Goal: Find specific page/section

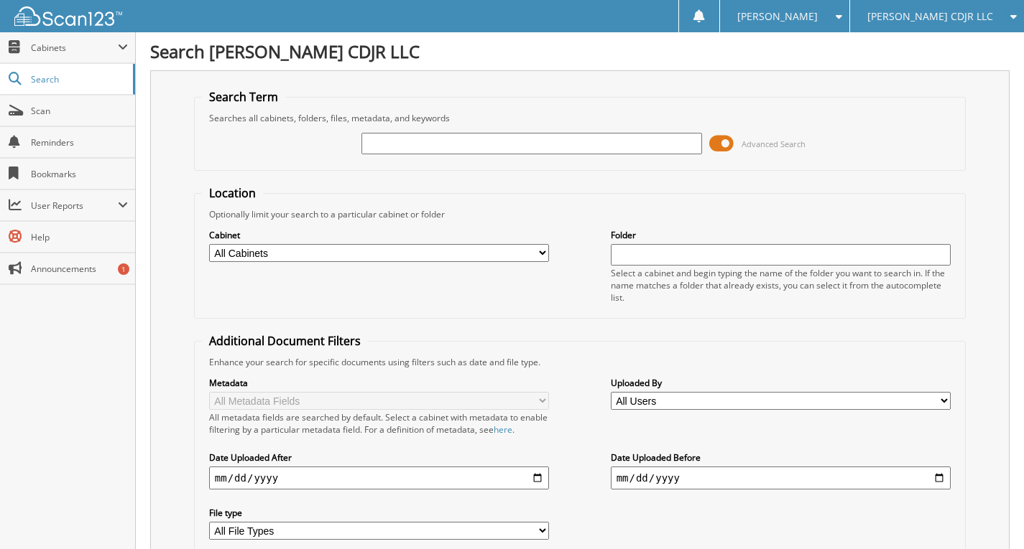
click at [725, 142] on span at bounding box center [721, 144] width 24 height 22
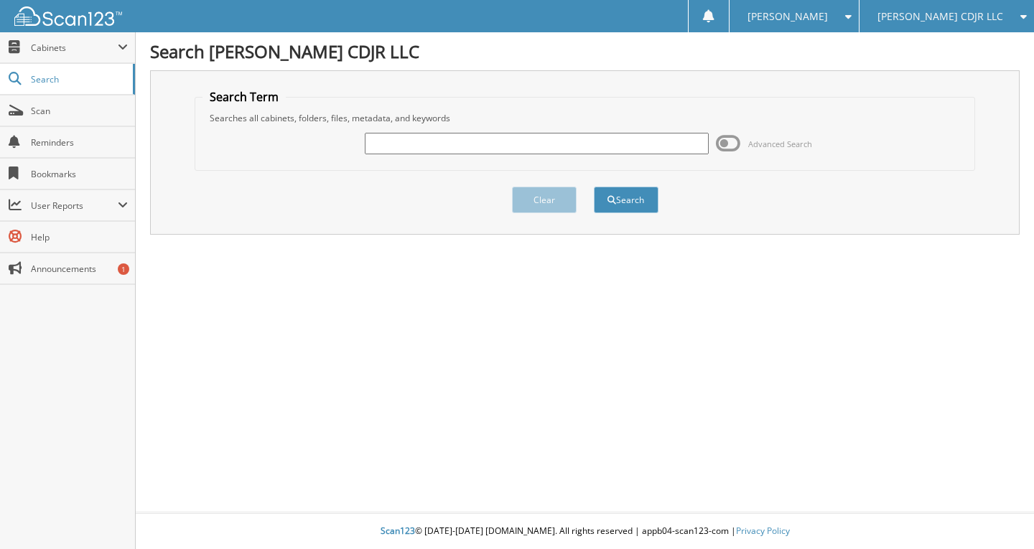
click at [415, 142] on input "text" at bounding box center [537, 144] width 345 height 22
type input "19216"
click at [594, 187] on button "Search" at bounding box center [626, 200] width 65 height 27
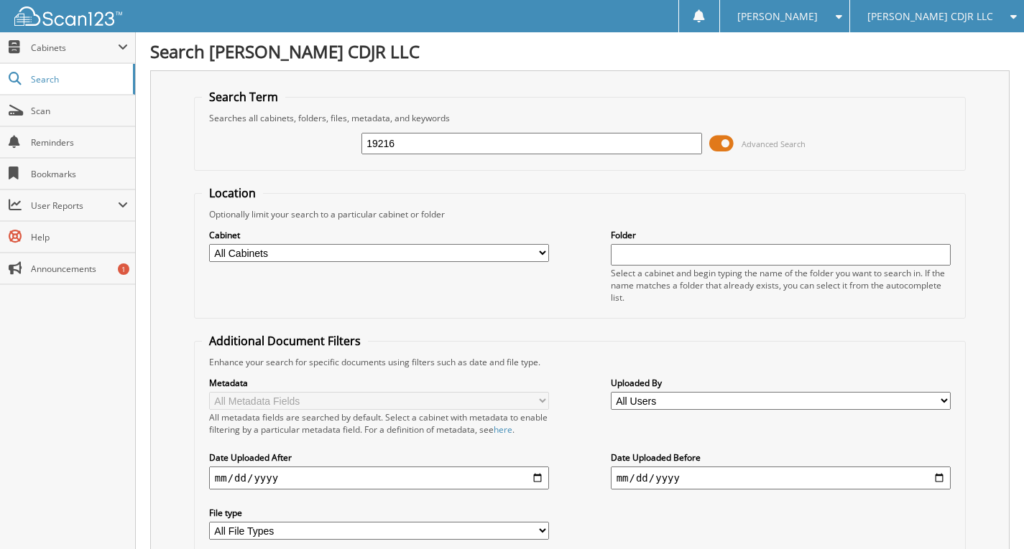
click at [723, 142] on span at bounding box center [721, 144] width 24 height 22
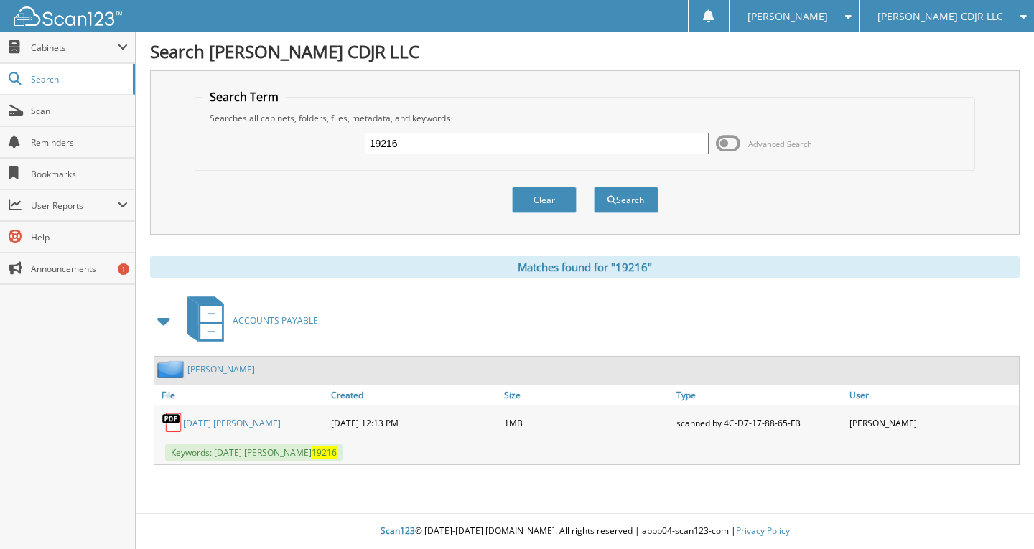
click at [236, 425] on link "2025-02-26 JOSE MARROQUIN" at bounding box center [232, 423] width 98 height 12
drag, startPoint x: 414, startPoint y: 144, endPoint x: 313, endPoint y: 145, distance: 101.3
click at [313, 147] on div "19216 Advanced Search" at bounding box center [586, 143] width 766 height 39
type input "20340"
click at [594, 187] on button "Search" at bounding box center [626, 200] width 65 height 27
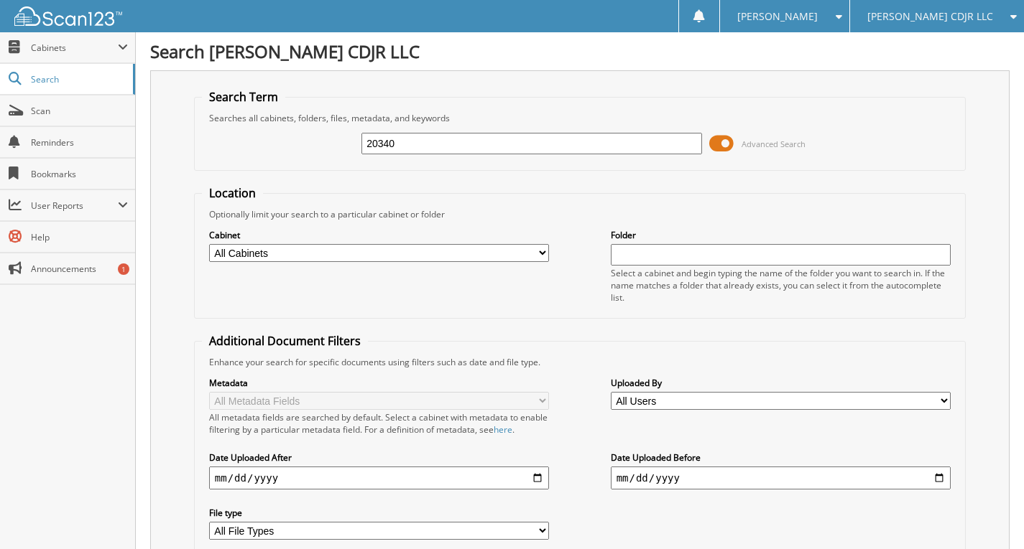
click at [718, 141] on span at bounding box center [721, 144] width 24 height 22
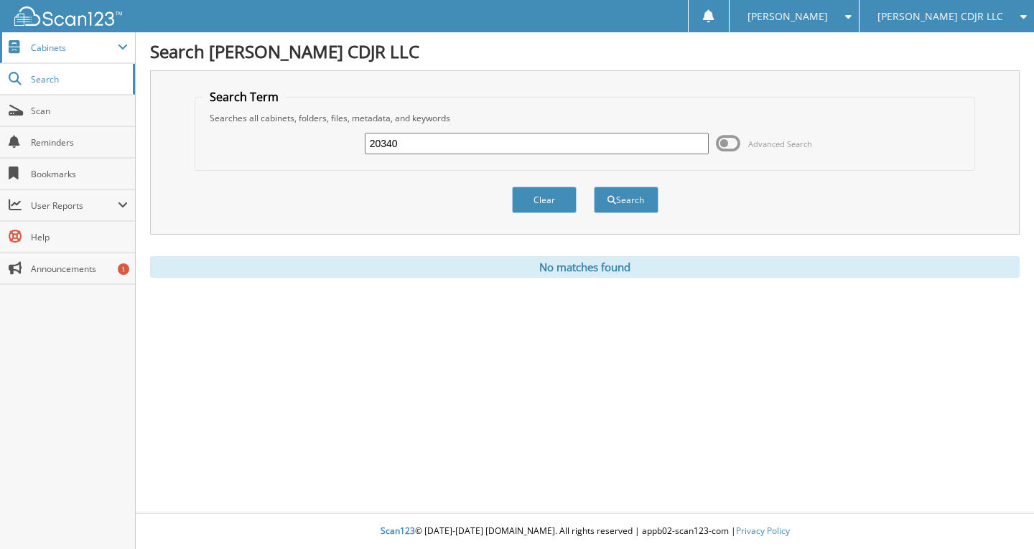
click at [47, 55] on span "Cabinets" at bounding box center [67, 47] width 135 height 31
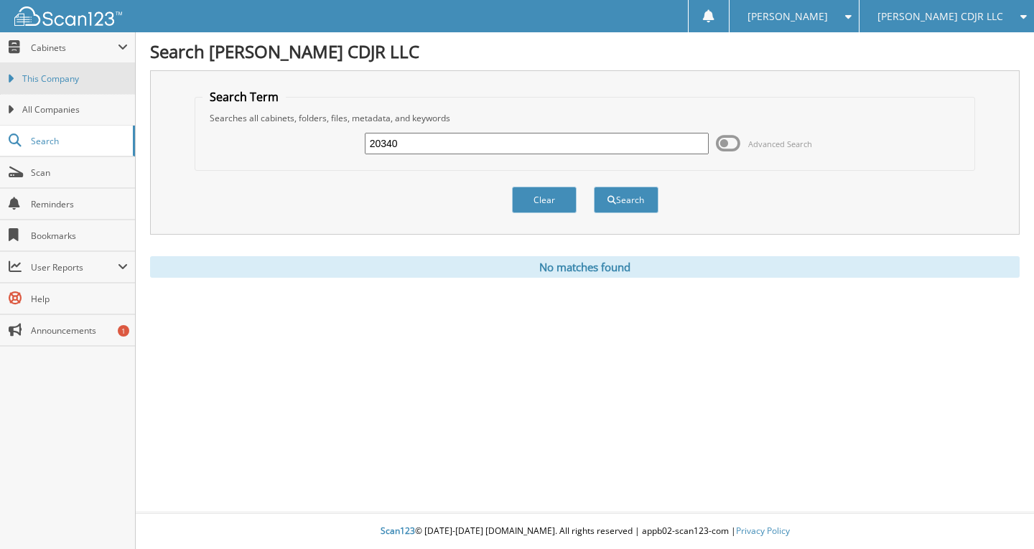
click at [60, 89] on link "This Company" at bounding box center [67, 78] width 135 height 31
